Goal: Information Seeking & Learning: Learn about a topic

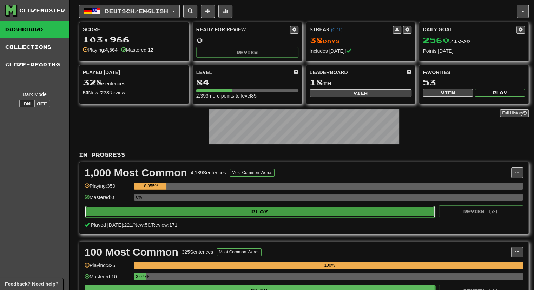
click at [284, 210] on button "Play" at bounding box center [260, 212] width 350 height 12
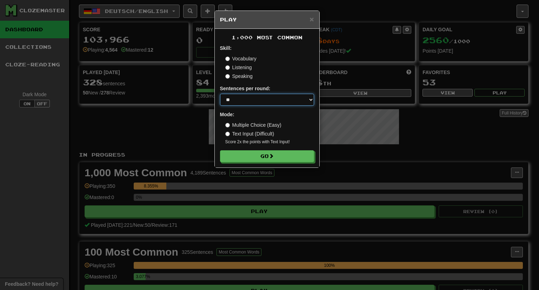
click at [284, 98] on select "* ** ** ** ** ** *** ********" at bounding box center [267, 100] width 94 height 12
select select "***"
click at [220, 94] on select "* ** ** ** ** ** *** ********" at bounding box center [267, 100] width 94 height 12
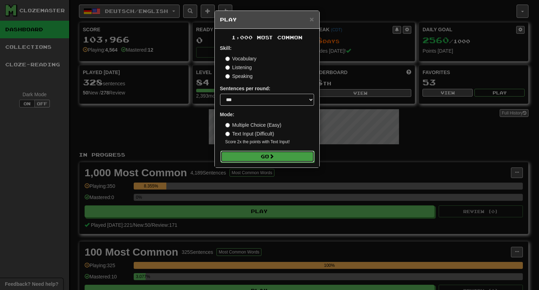
click at [265, 152] on button "Go" at bounding box center [268, 157] width 94 height 12
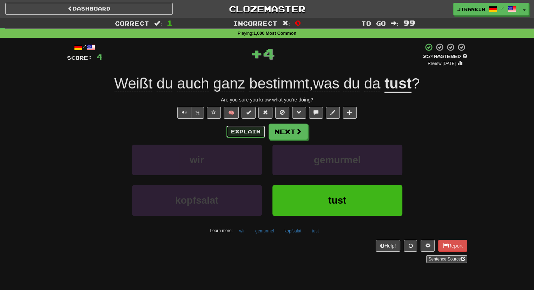
click at [253, 129] on button "Explain" at bounding box center [246, 132] width 39 height 12
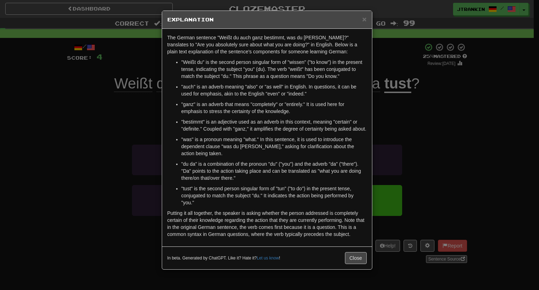
click at [459, 148] on div "× Explanation The German sentence "Weißt du auch ganz bestimmt, was du da tust?…" at bounding box center [269, 145] width 539 height 290
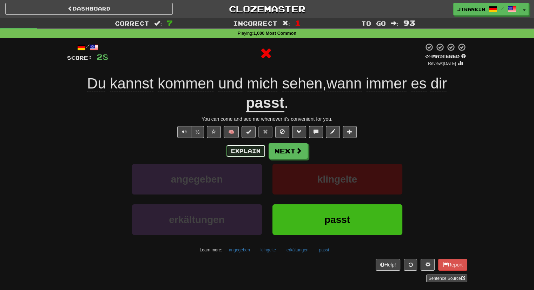
click at [250, 153] on button "Explain" at bounding box center [246, 151] width 39 height 12
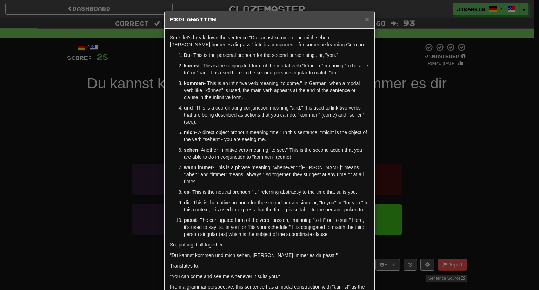
click at [509, 129] on div "× Explanation Sure, let's break down the sentence "Du kannst kommen und mich se…" at bounding box center [269, 145] width 539 height 290
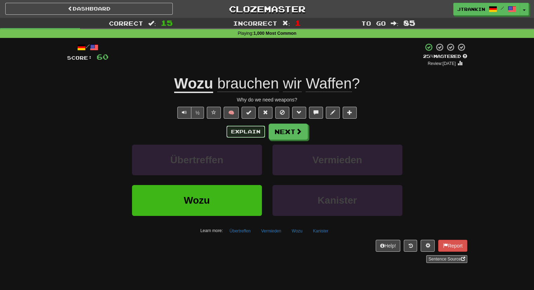
click at [240, 136] on button "Explain" at bounding box center [246, 132] width 39 height 12
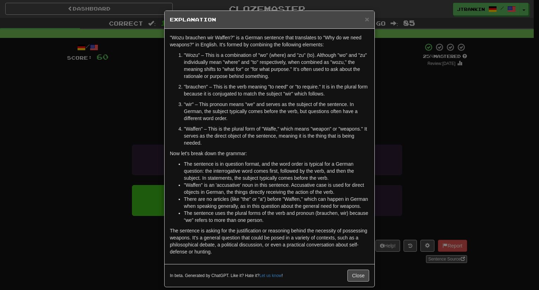
click at [436, 83] on div "× Explanation "Wozu brauchen wir Waffen?" is a German sentence that translates …" at bounding box center [269, 145] width 539 height 290
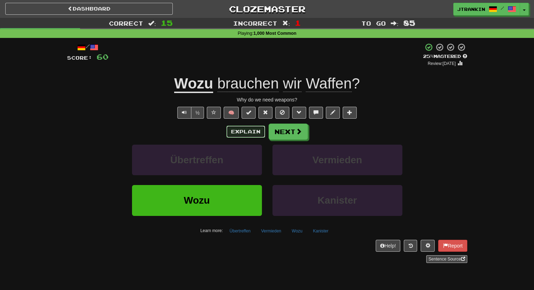
click at [242, 130] on button "Explain" at bounding box center [246, 132] width 39 height 12
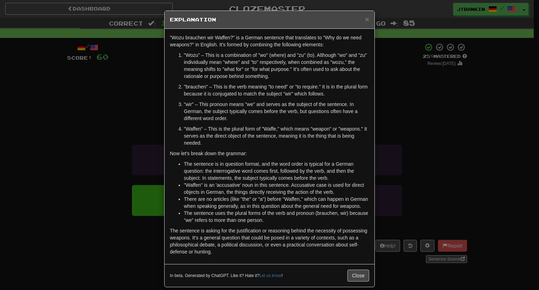
click at [442, 121] on div "× Explanation "Wozu brauchen wir Waffen?" is a German sentence that translates …" at bounding box center [269, 145] width 539 height 290
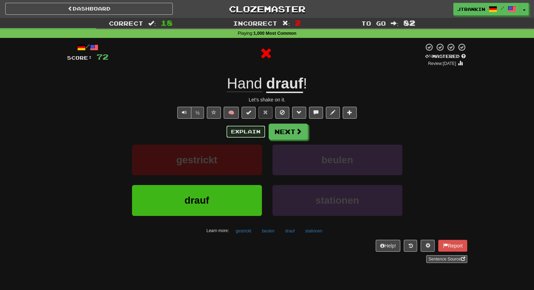
click at [245, 131] on button "Explain" at bounding box center [246, 132] width 39 height 12
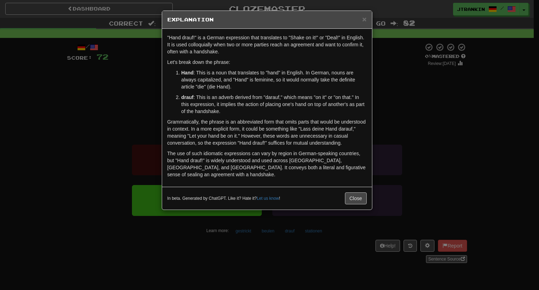
click at [445, 125] on div "× Explanation "Hand drauf!" is a German expression that translates to "Shake on…" at bounding box center [269, 145] width 539 height 290
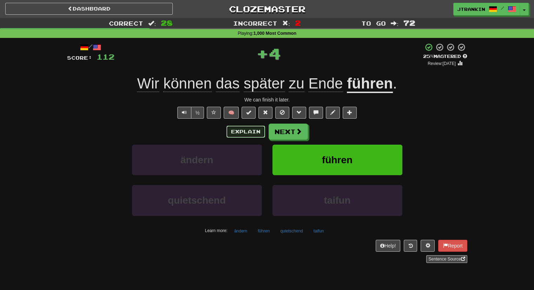
click at [249, 130] on button "Explain" at bounding box center [246, 132] width 39 height 12
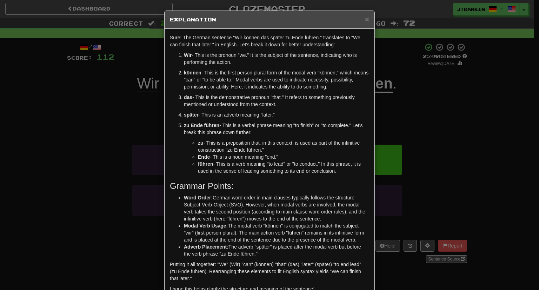
click at [461, 105] on div "× Explanation Sure! The German sentence "Wir können das später zu Ende führen."…" at bounding box center [269, 145] width 539 height 290
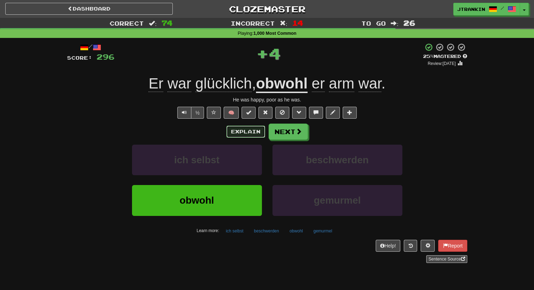
click at [242, 131] on button "Explain" at bounding box center [246, 132] width 39 height 12
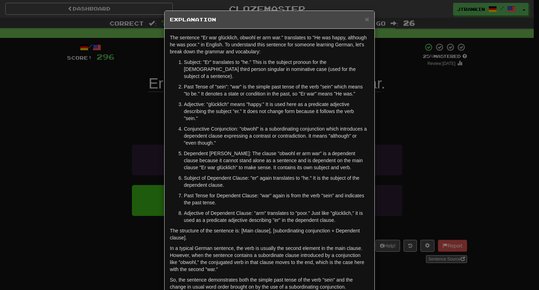
click at [341, 125] on p "Conjunctive Conjunction: "obwohl" is a subordinating conjunction which introduc…" at bounding box center [276, 135] width 185 height 21
click at [496, 146] on div "× Explanation The sentence "Er war glücklich, obwohl er arm war." translates to…" at bounding box center [269, 145] width 539 height 290
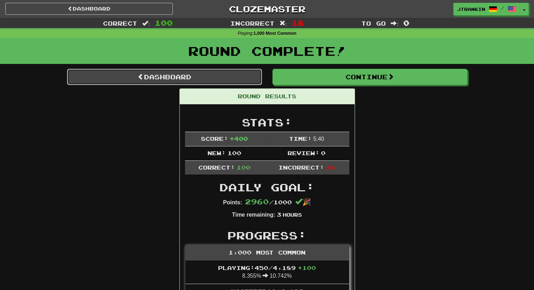
click at [248, 82] on link "Dashboard" at bounding box center [164, 77] width 195 height 16
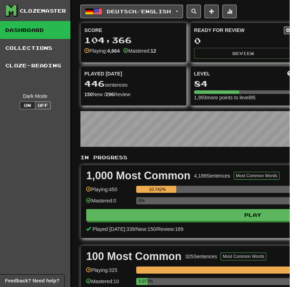
scroll to position [22, 0]
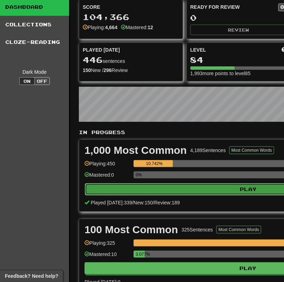
click at [200, 186] on button "Play" at bounding box center [249, 189] width 328 height 12
select select "***"
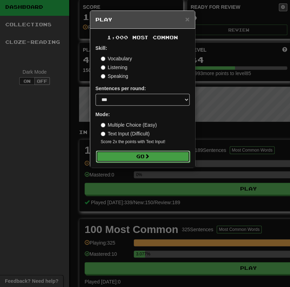
click at [165, 155] on button "Go" at bounding box center [143, 157] width 94 height 12
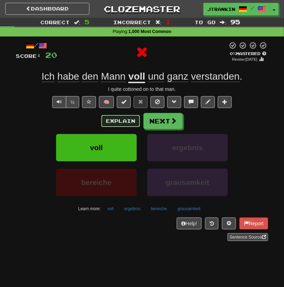
click at [121, 120] on button "Explain" at bounding box center [120, 121] width 39 height 12
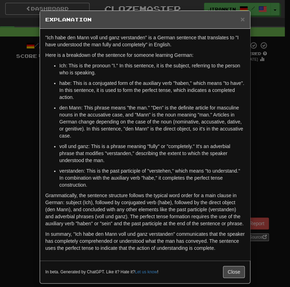
click at [258, 139] on div "× Explanation "Ich habe den Mann voll und ganz verstanden" is a German sentence…" at bounding box center [145, 143] width 290 height 287
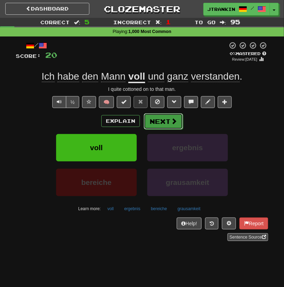
click at [175, 121] on span at bounding box center [174, 121] width 6 height 6
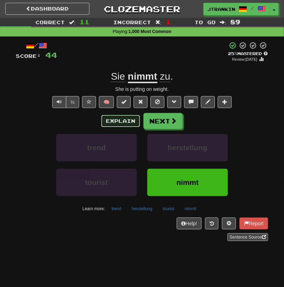
click at [129, 124] on button "Explain" at bounding box center [120, 121] width 39 height 12
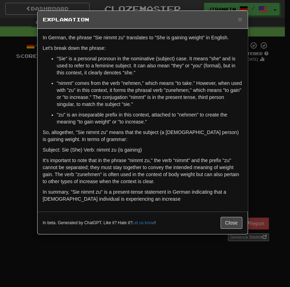
click at [265, 99] on div "× Explanation In German, the phrase "Sie nimmt zu" translates to "She is gainin…" at bounding box center [145, 143] width 290 height 287
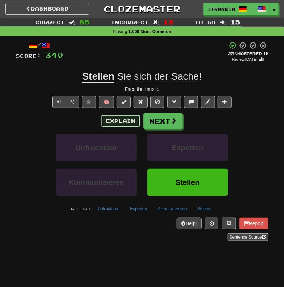
click at [124, 120] on button "Explain" at bounding box center [120, 121] width 39 height 12
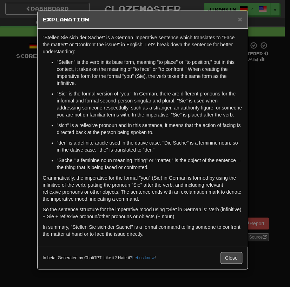
click at [268, 107] on div "× Explanation "Stellen Sie sich der Sache!" is a German imperative sentence whi…" at bounding box center [145, 143] width 290 height 287
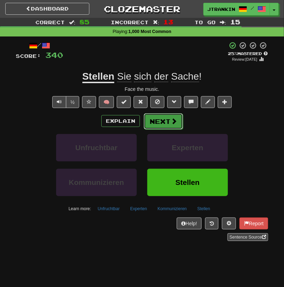
click at [173, 124] on span at bounding box center [174, 121] width 6 height 6
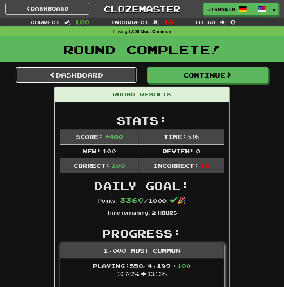
click at [116, 70] on link "Dashboard" at bounding box center [76, 75] width 121 height 16
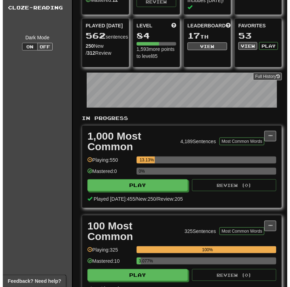
scroll to position [65, 0]
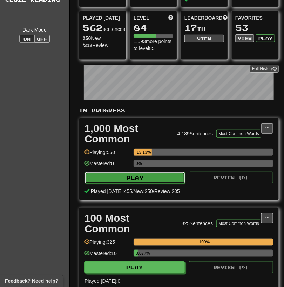
click at [160, 178] on button "Play" at bounding box center [135, 178] width 100 height 12
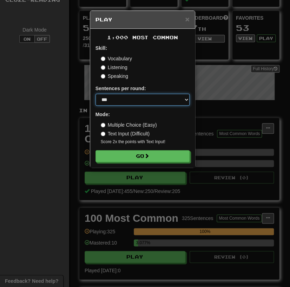
click at [146, 103] on select "* ** ** ** ** ** *** ********" at bounding box center [143, 100] width 94 height 12
select select "**"
click at [96, 94] on select "* ** ** ** ** ** *** ********" at bounding box center [143, 100] width 94 height 12
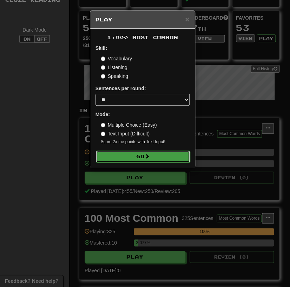
click at [142, 156] on button "Go" at bounding box center [143, 157] width 94 height 12
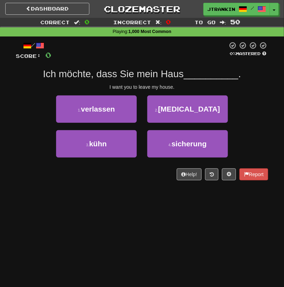
click at [149, 207] on div "Dashboard Clozemaster jtrankin / Toggle Dropdown Dashboard Leaderboard Activity…" at bounding box center [142, 143] width 284 height 287
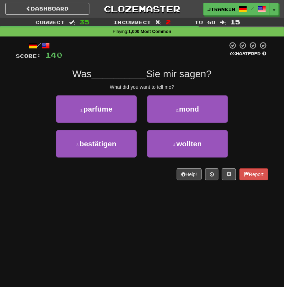
click at [138, 65] on div "/ Score: 140 0 % Mastered Was __________ Sie mir sagen? What did you want to te…" at bounding box center [142, 110] width 253 height 139
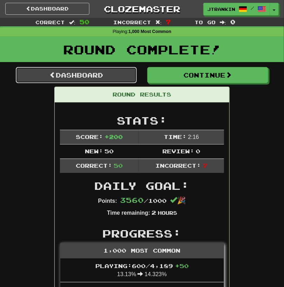
click at [124, 76] on link "Dashboard" at bounding box center [76, 75] width 121 height 16
